Goal: Find specific page/section: Find specific page/section

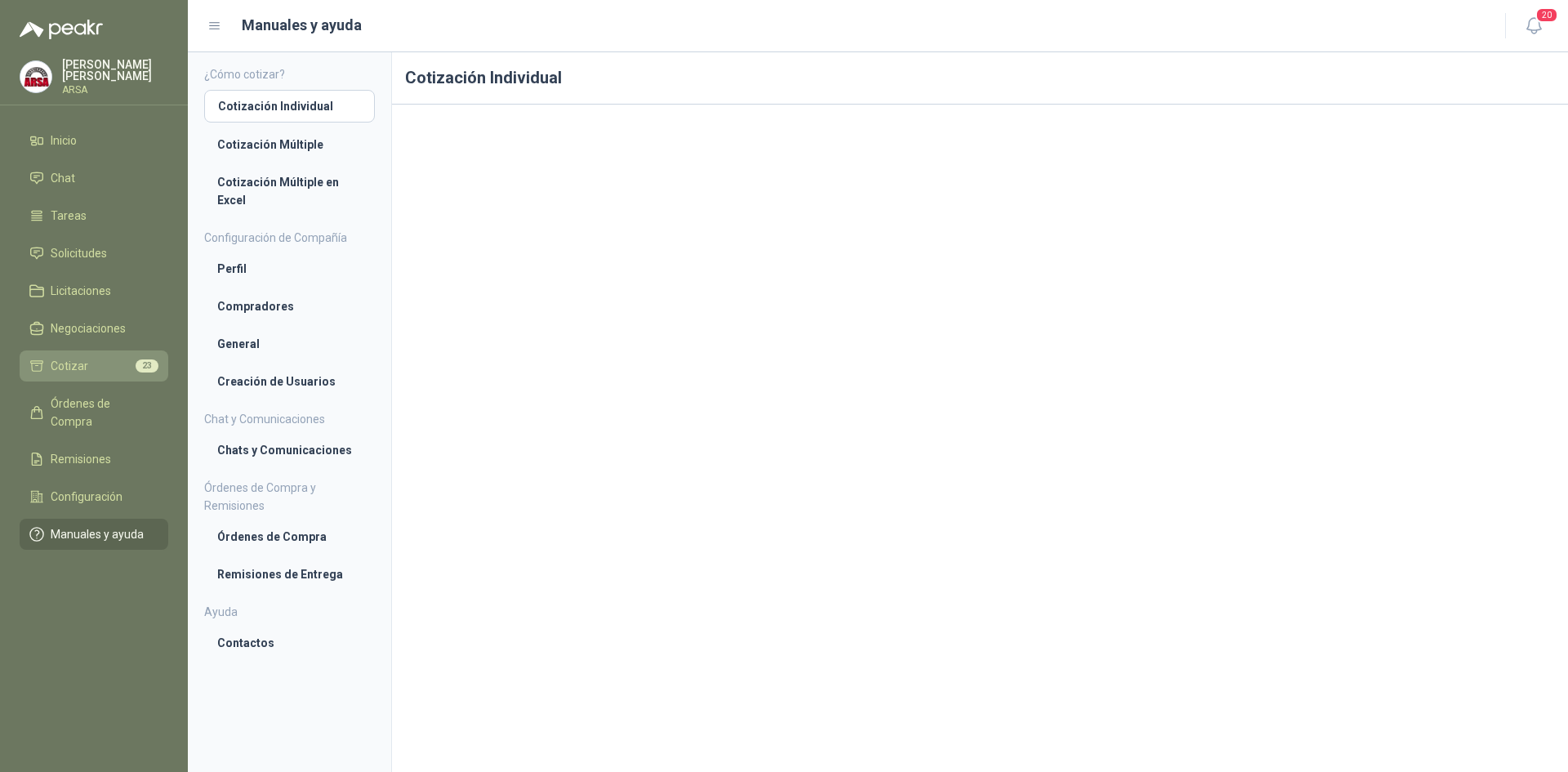
click at [67, 360] on span "Cotizar" at bounding box center [70, 366] width 37 height 18
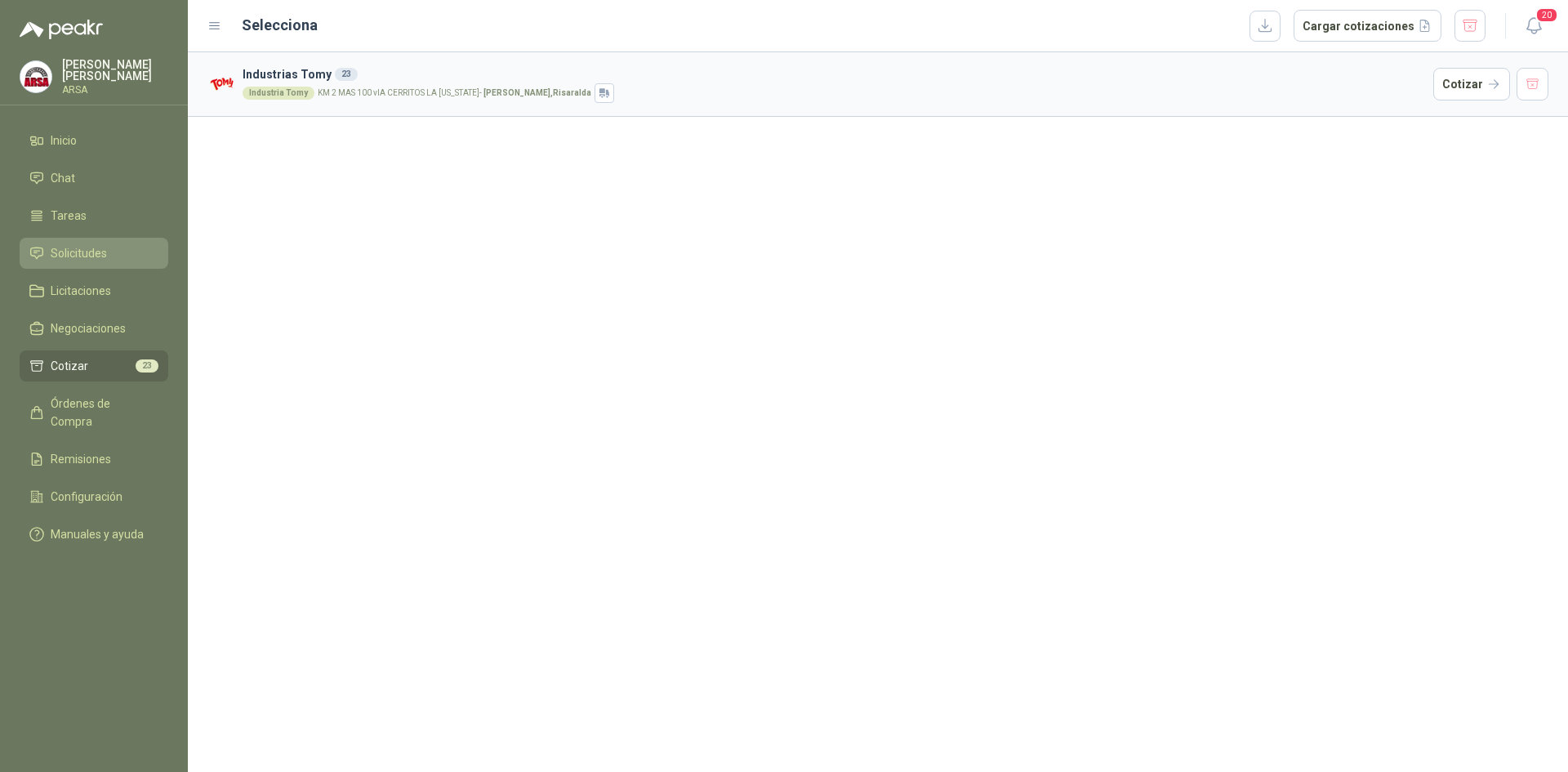
click at [55, 249] on span "Solicitudes" at bounding box center [79, 253] width 56 height 18
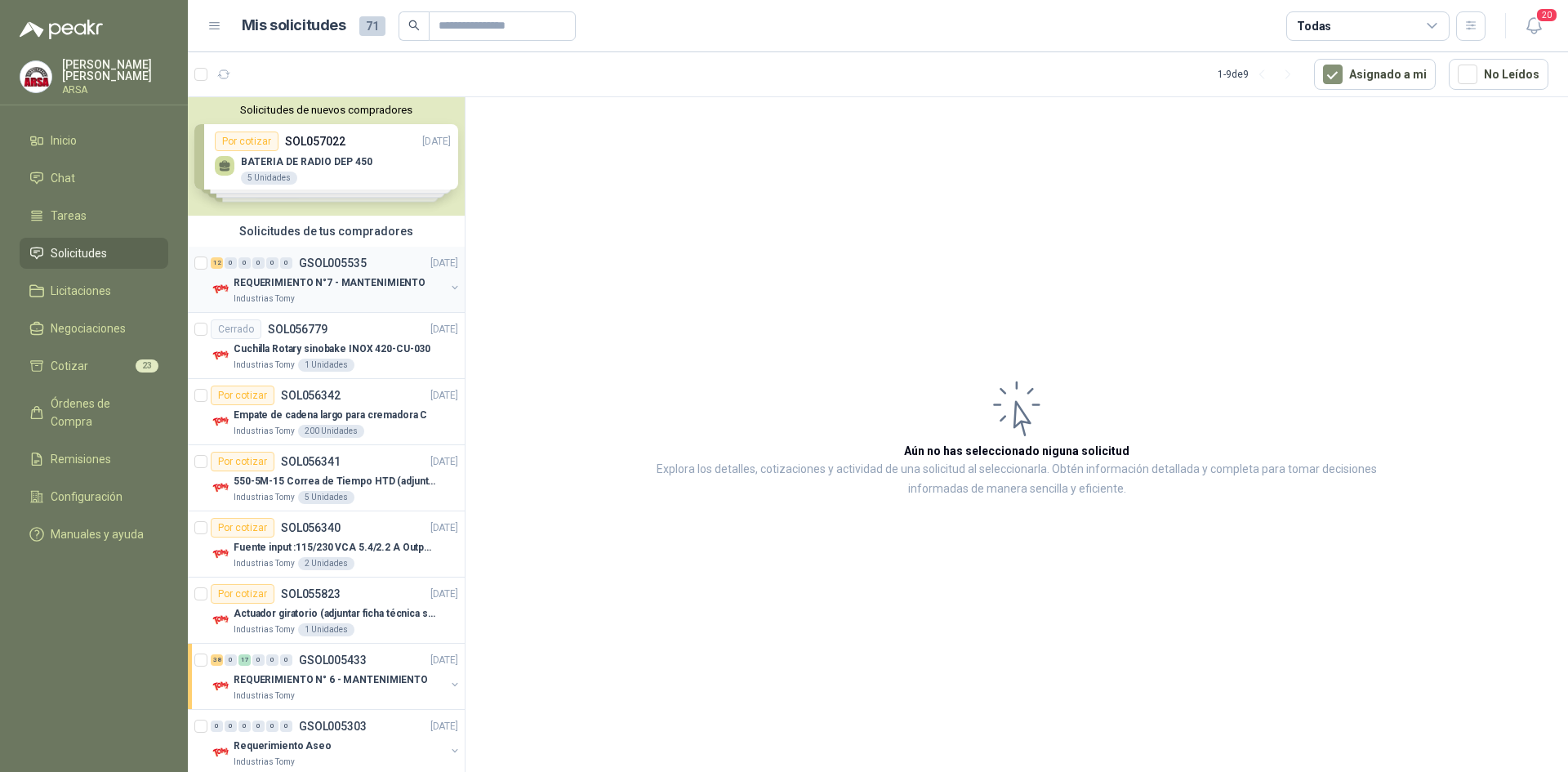
click at [369, 277] on p "REQUERIMIENTO N°7 - MANTENIMIENTO" at bounding box center [329, 283] width 192 height 16
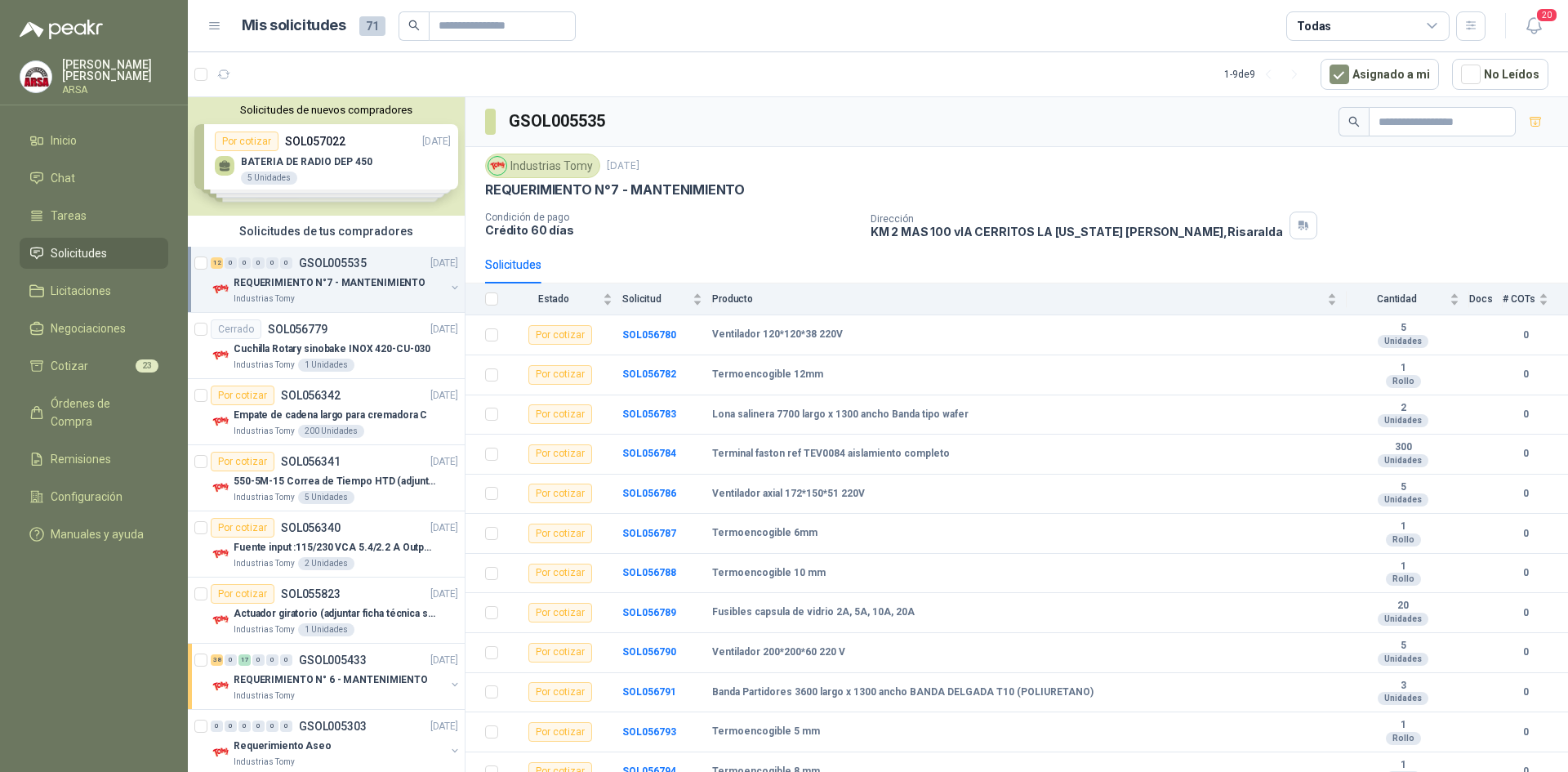
click at [345, 163] on div "Solicitudes de nuevos compradores Por cotizar SOL057022 23/09/25 BATERIA DE RAD…" at bounding box center [326, 156] width 277 height 118
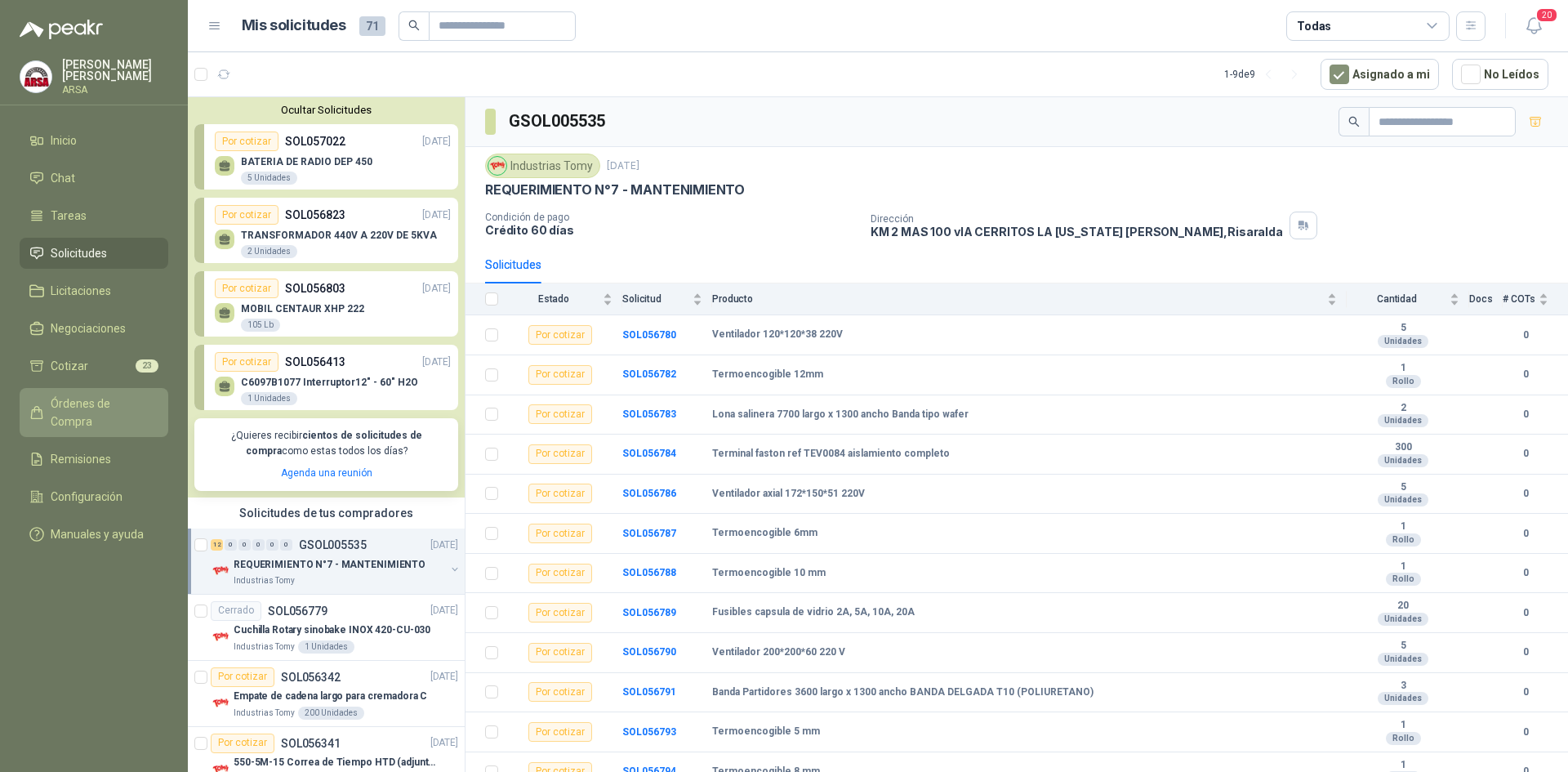
click at [73, 416] on link "Órdenes de Compra" at bounding box center [93, 413] width 148 height 49
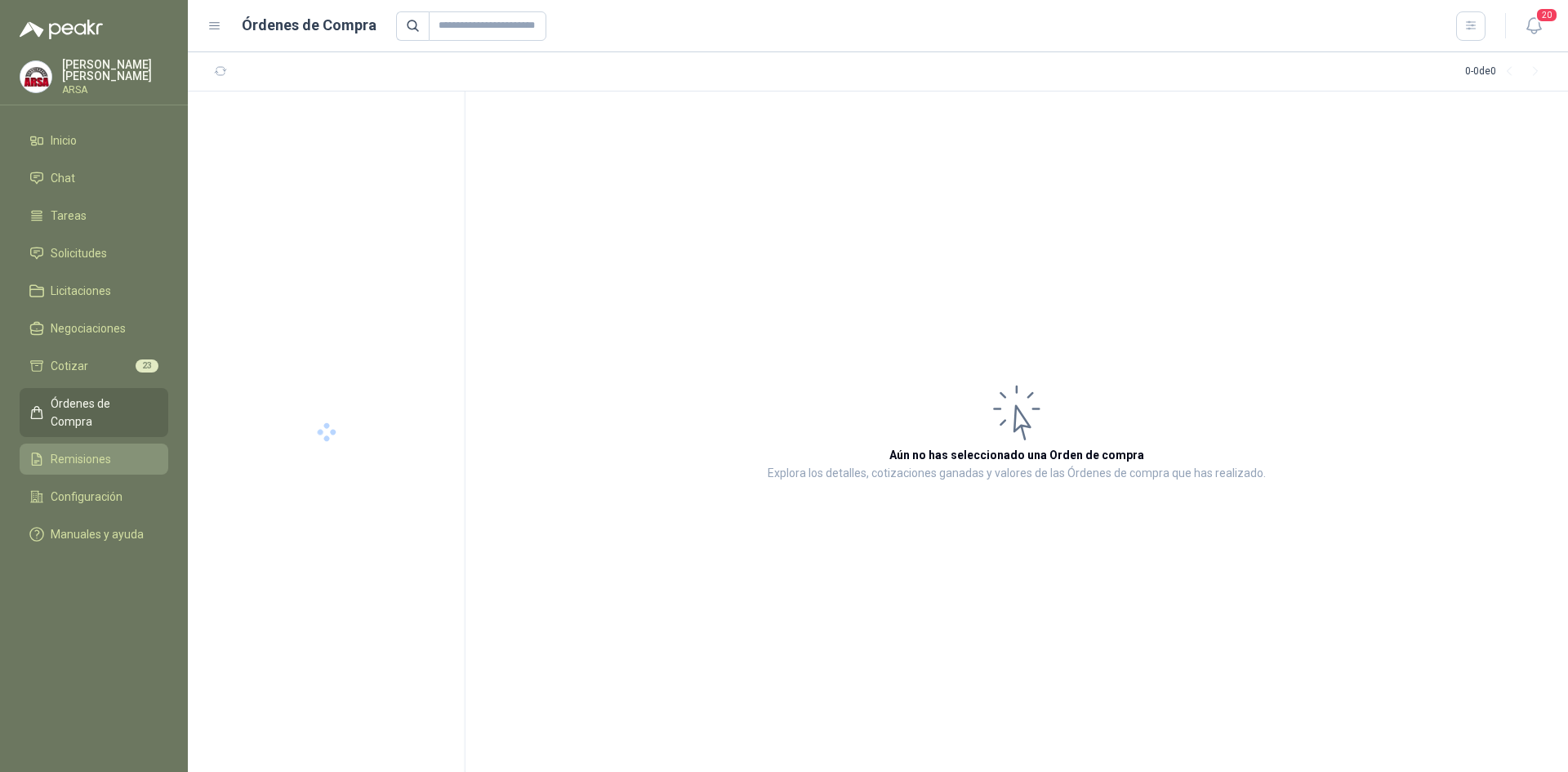
click at [74, 450] on span "Remisiones" at bounding box center [81, 459] width 60 height 18
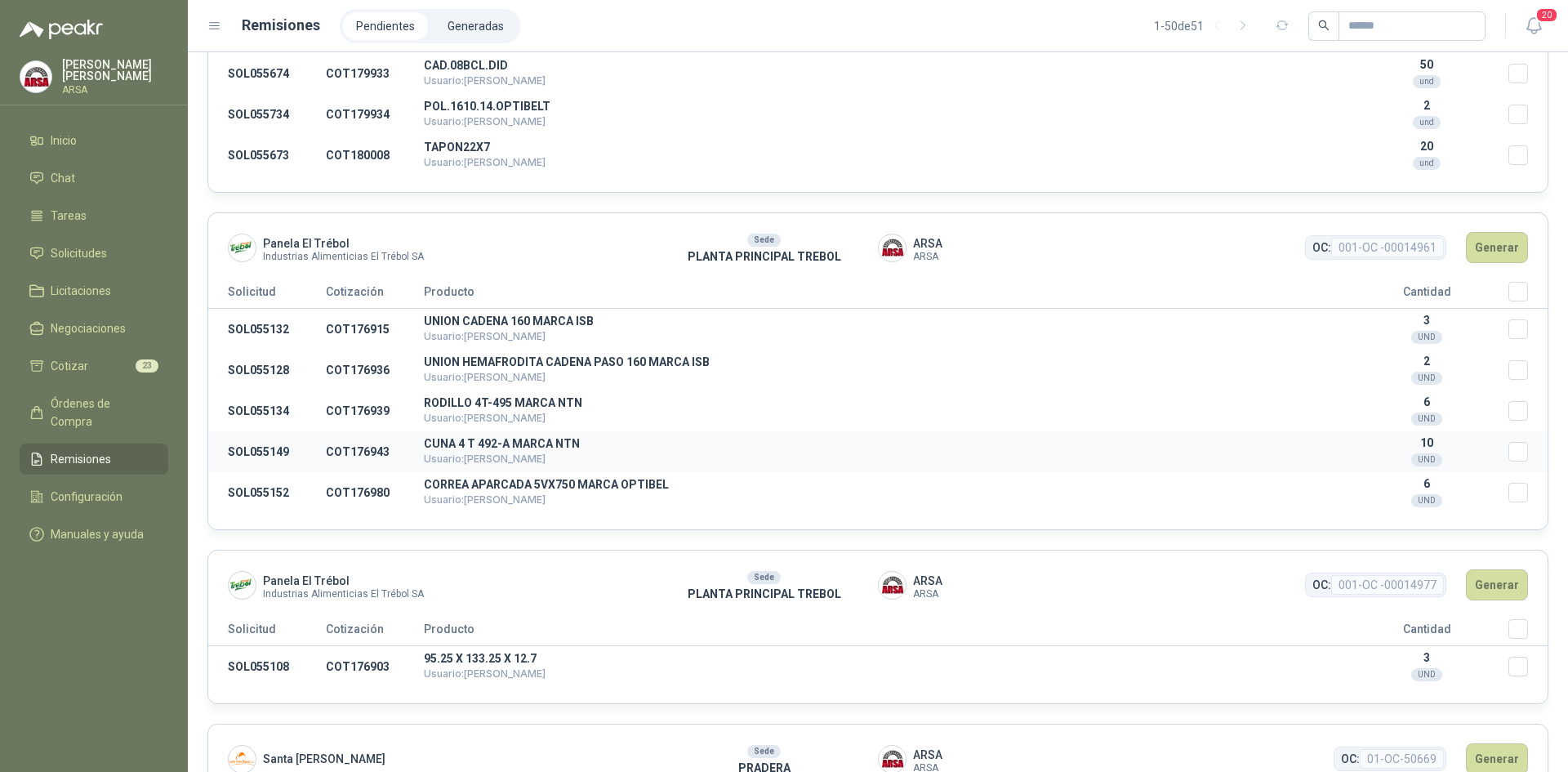
scroll to position [1225, 0]
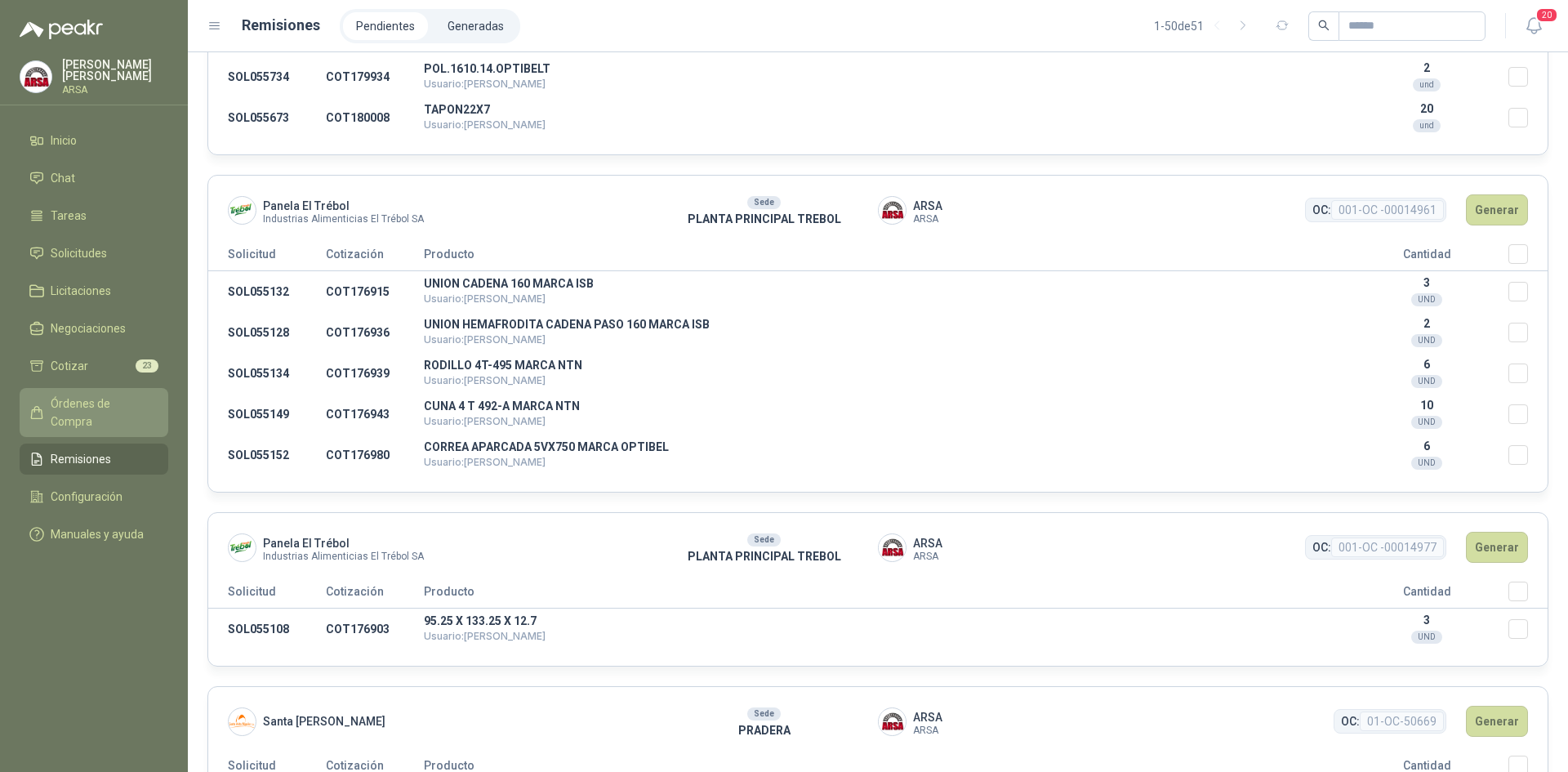
click at [87, 403] on span "Órdenes de Compra" at bounding box center [102, 412] width 102 height 36
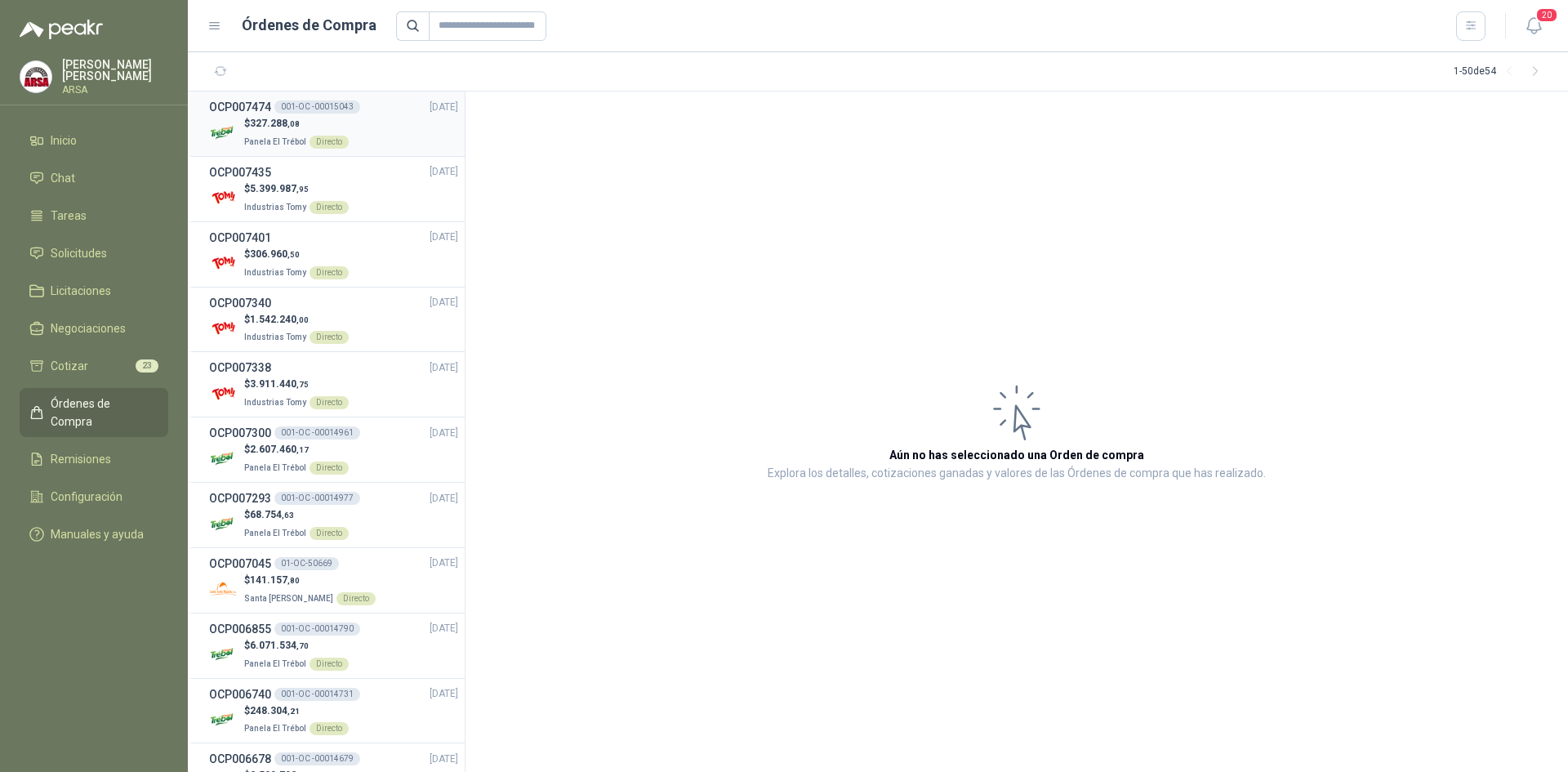
click at [387, 138] on div "$ 327.288 ,08 Panela El Trébol Directo" at bounding box center [333, 133] width 249 height 33
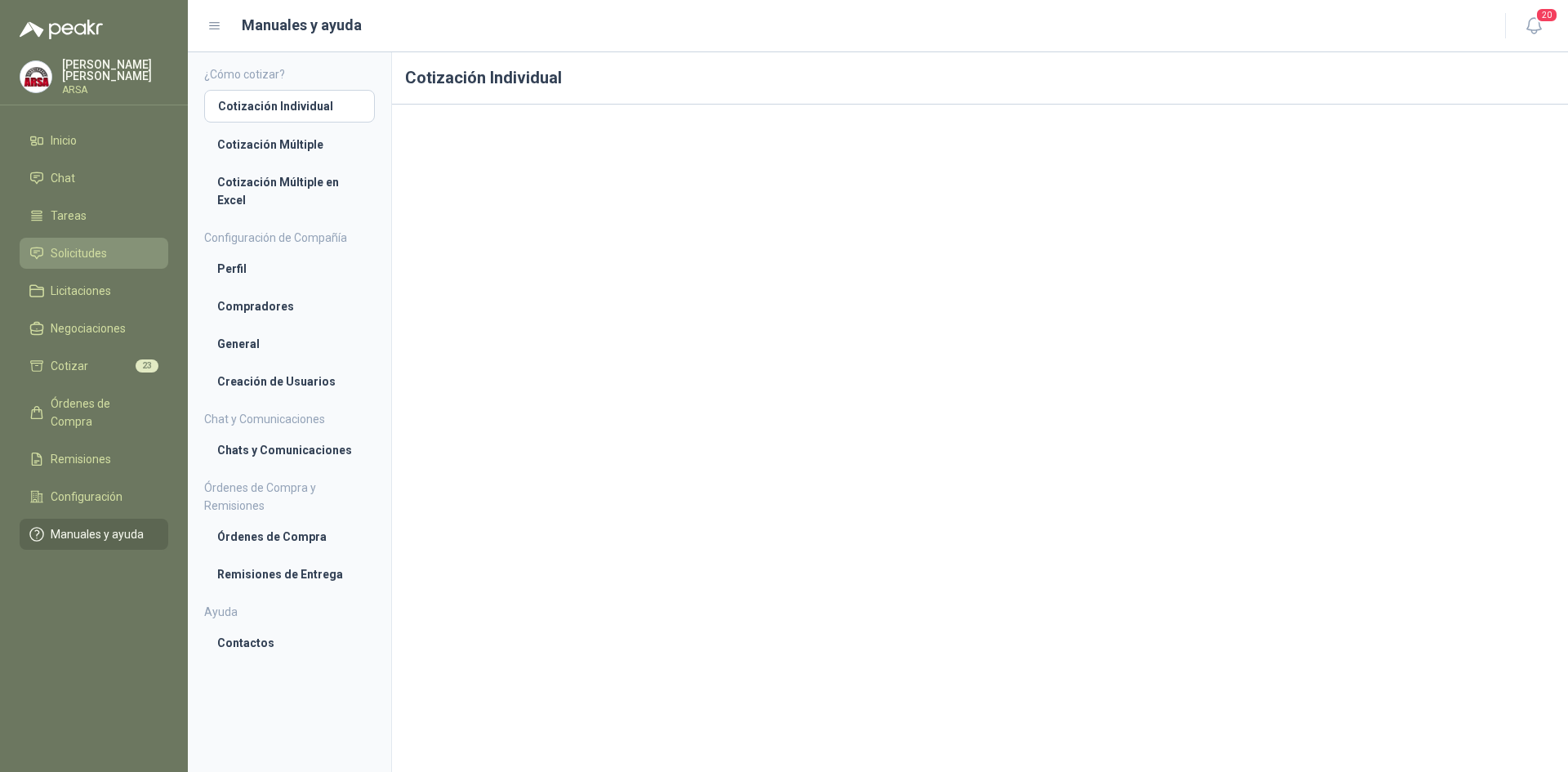
click at [75, 262] on span "Solicitudes" at bounding box center [79, 253] width 56 height 18
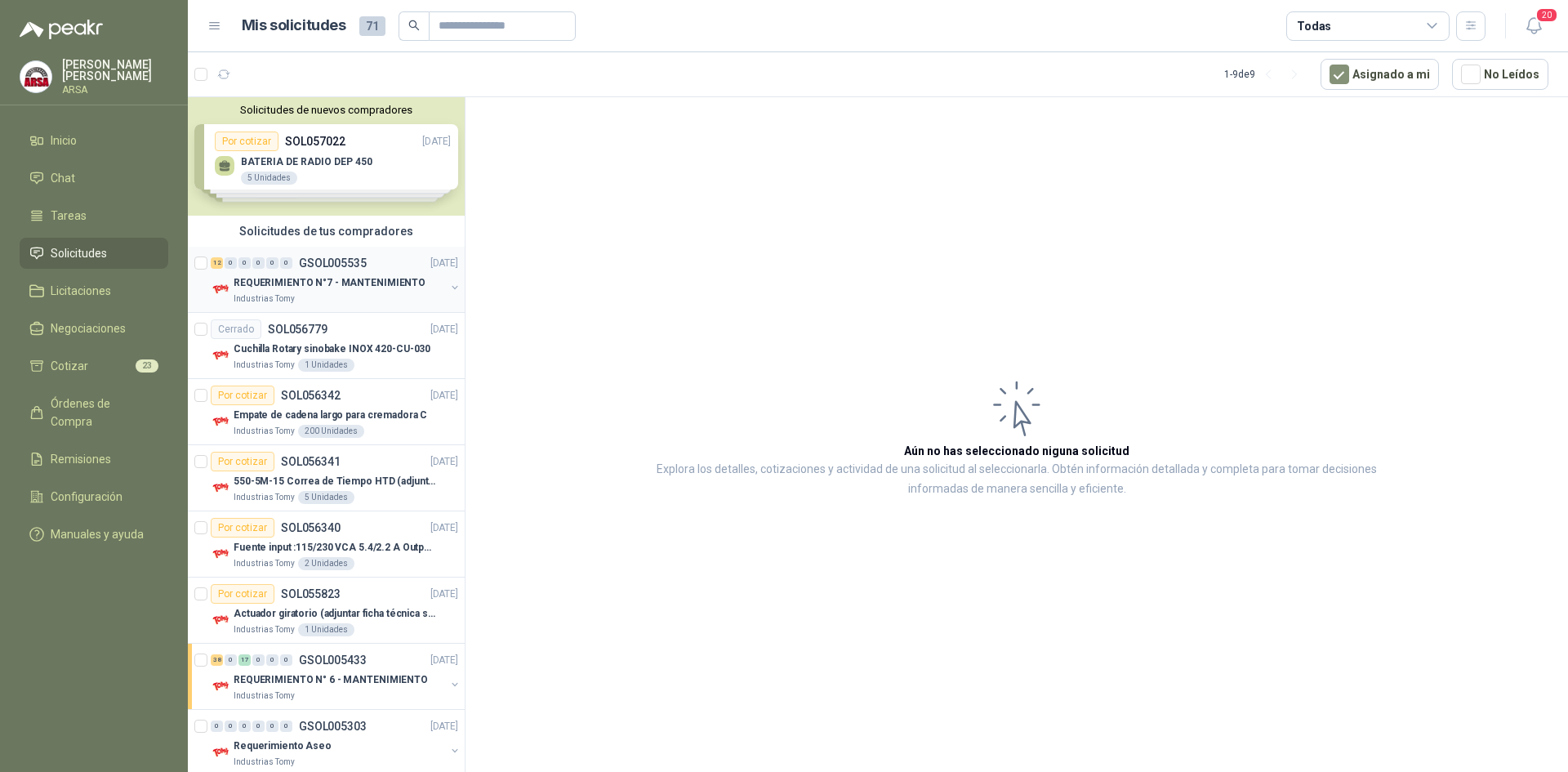
click at [321, 304] on div "Industrias Tomy" at bounding box center [339, 298] width 211 height 13
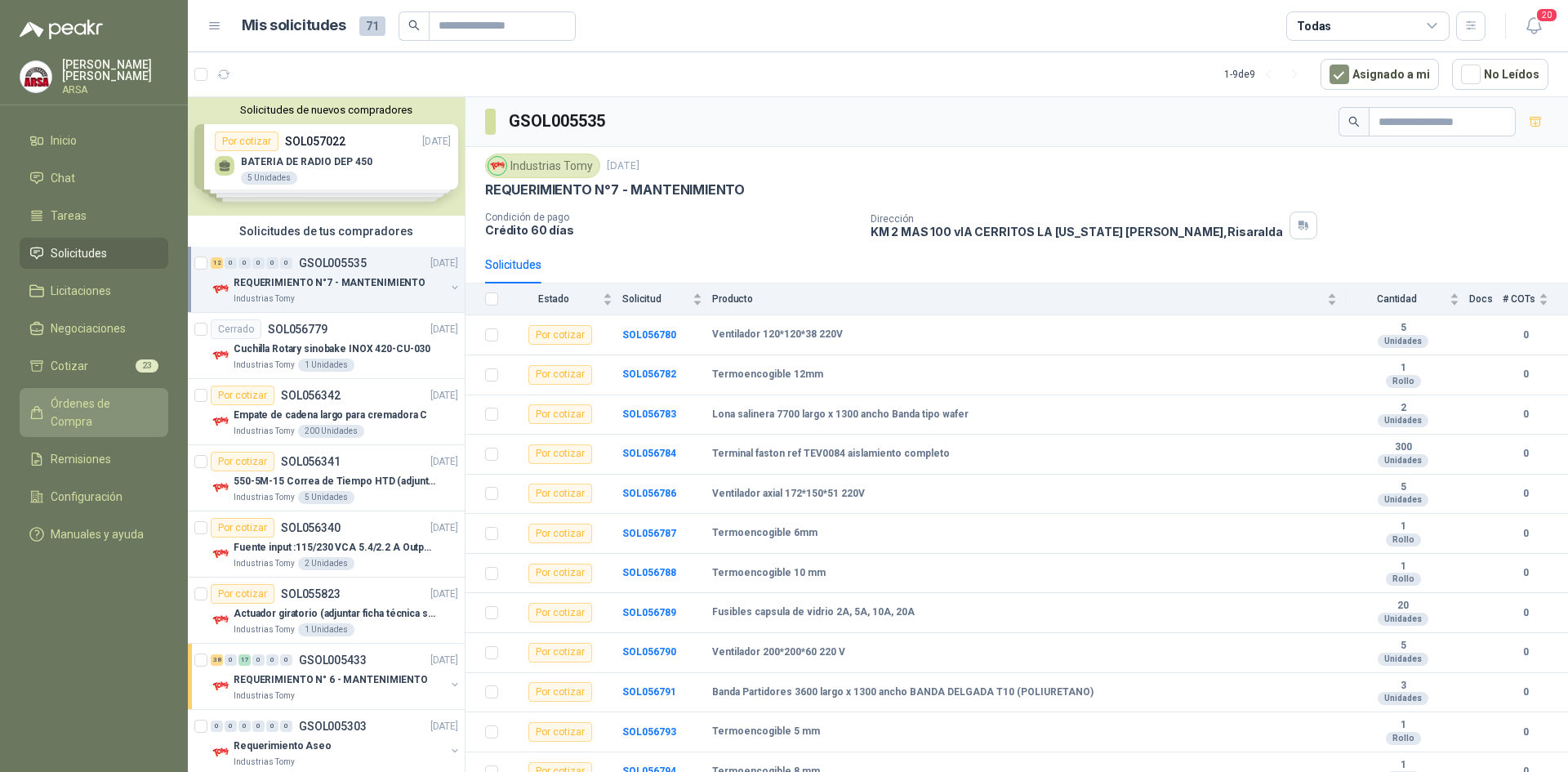
click at [96, 398] on span "Órdenes de Compra" at bounding box center [102, 412] width 102 height 36
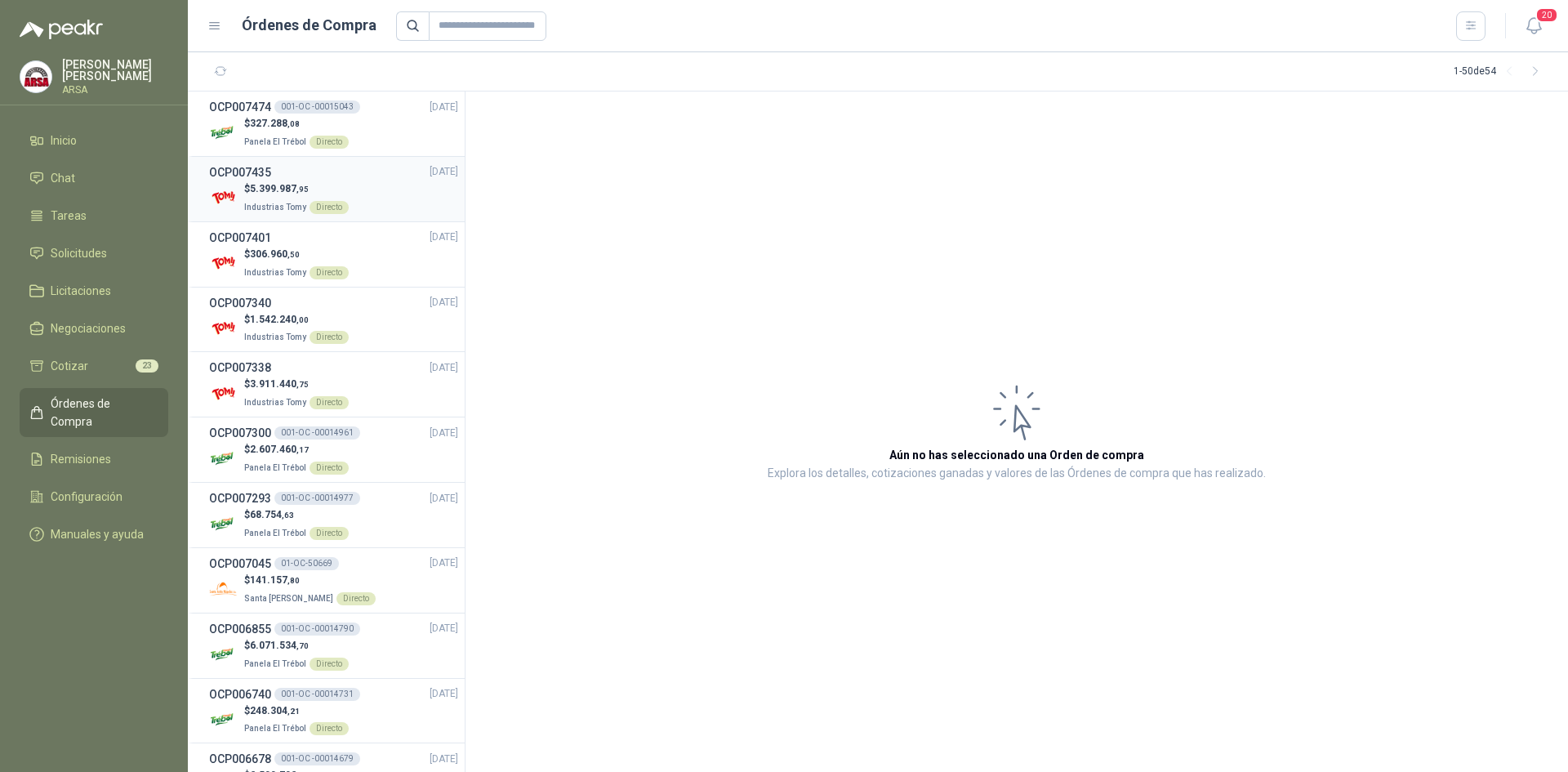
click at [288, 194] on span "5.399.987 ,95" at bounding box center [279, 189] width 59 height 12
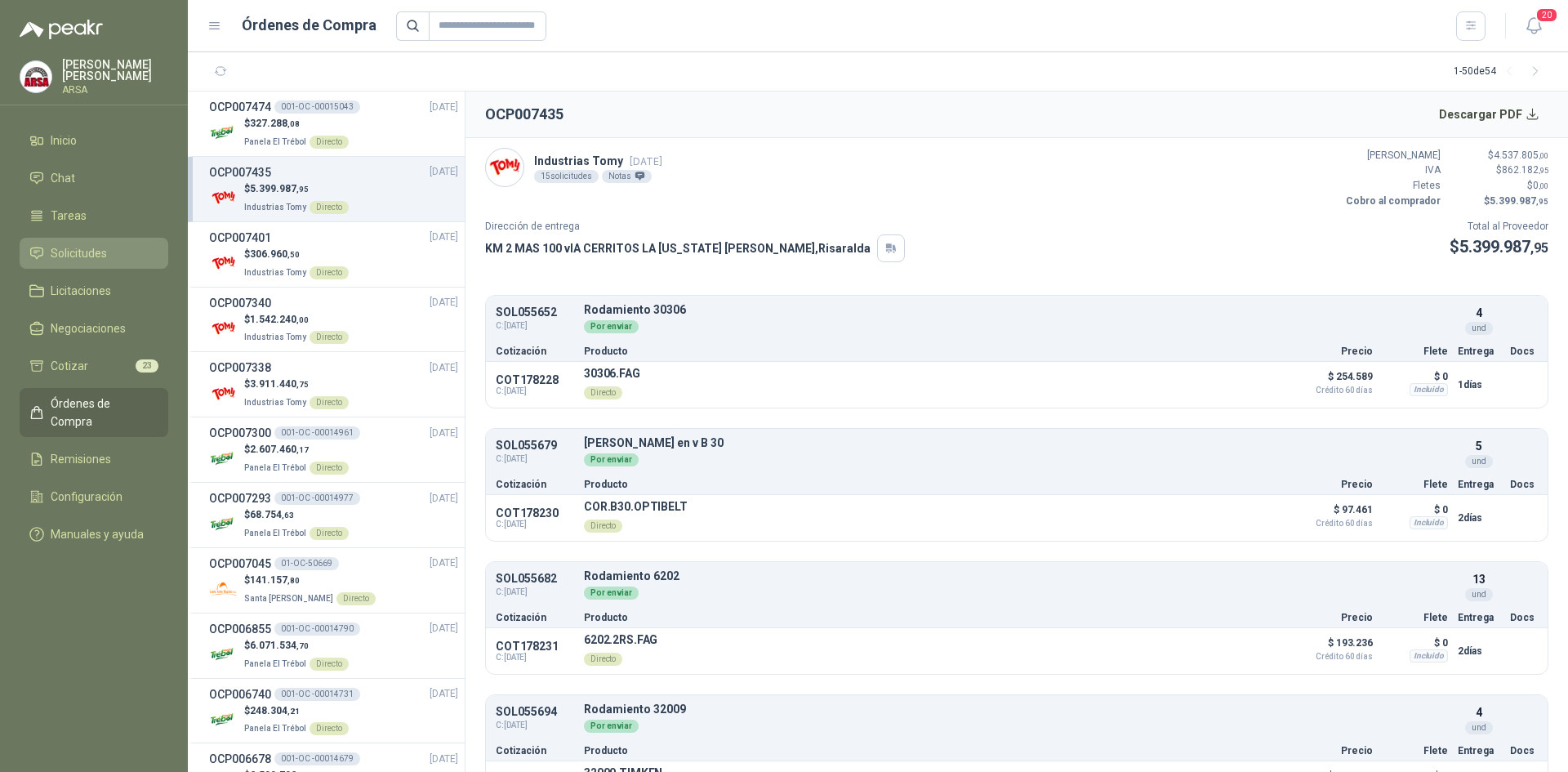
click at [51, 253] on span "Solicitudes" at bounding box center [79, 253] width 56 height 18
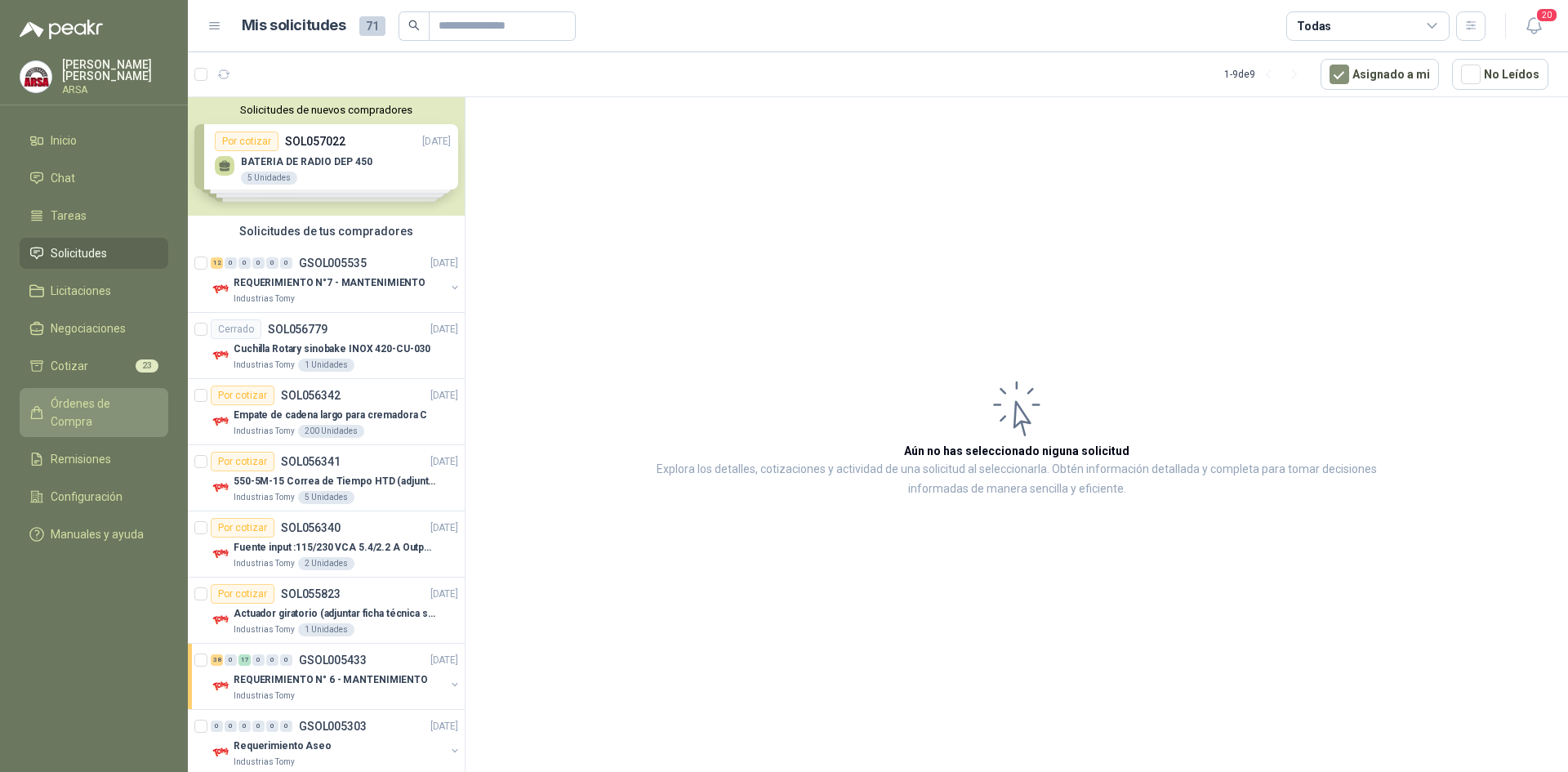
click at [99, 393] on link "Órdenes de Compra" at bounding box center [93, 413] width 148 height 49
